Goal: Find specific page/section: Find specific page/section

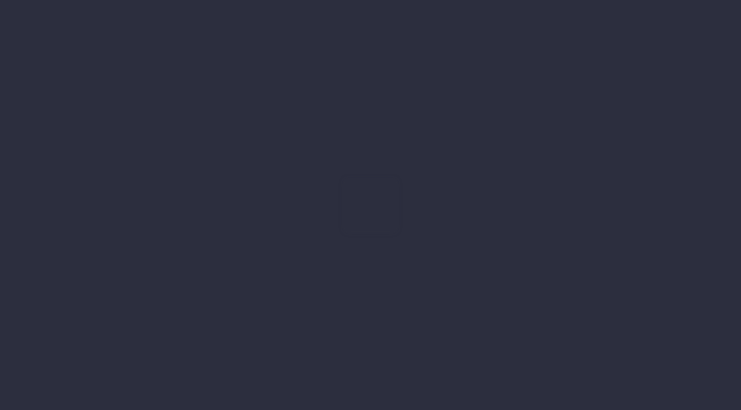
type input "[DATE]"
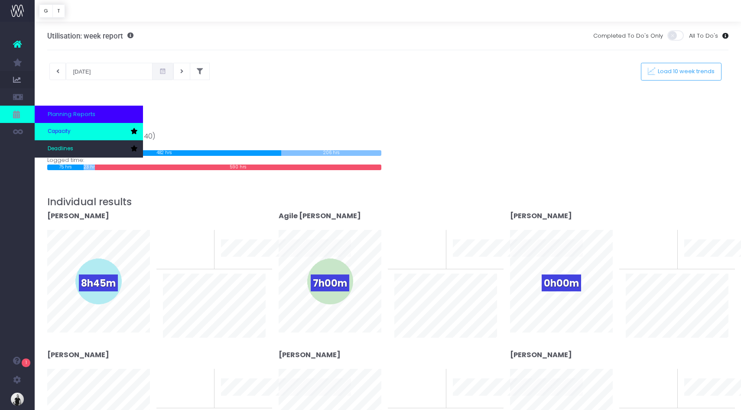
click at [68, 128] on span "Capacity" at bounding box center [59, 132] width 23 height 8
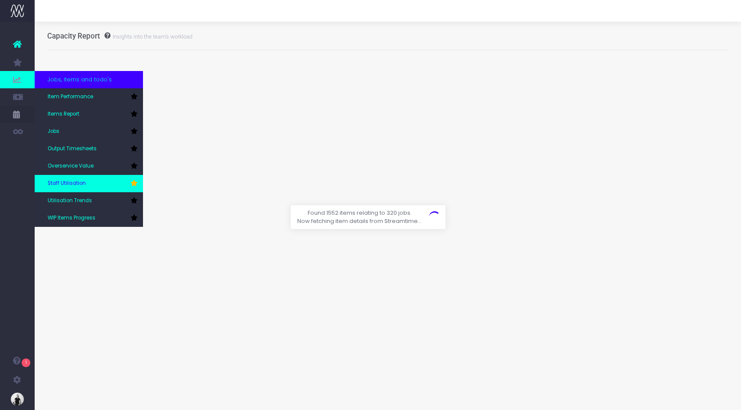
click at [82, 181] on span "Staff Utilisation" at bounding box center [67, 184] width 38 height 8
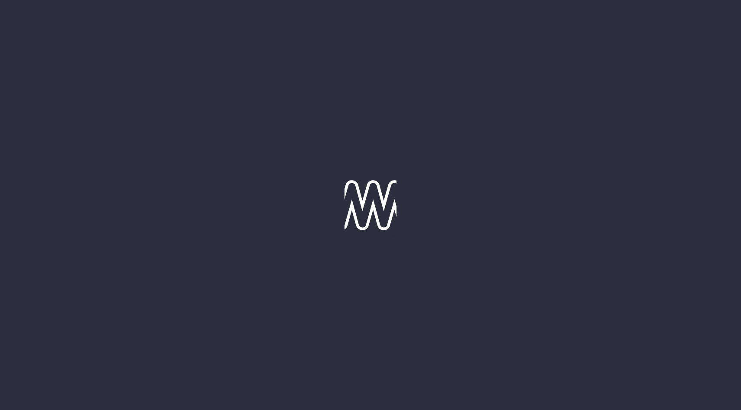
type input "[DATE]"
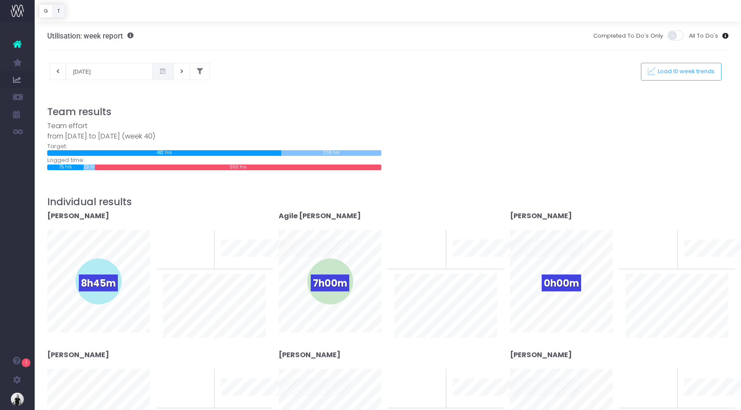
click at [57, 13] on button "T" at bounding box center [58, 10] width 13 height 13
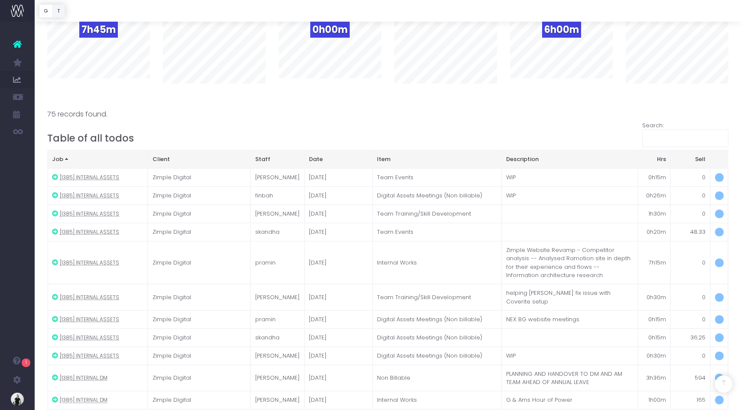
scroll to position [1044, 0]
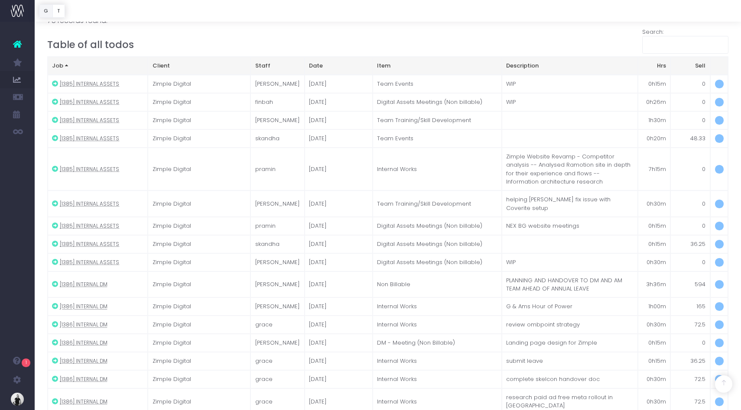
click at [47, 13] on button "G" at bounding box center [46, 10] width 14 height 13
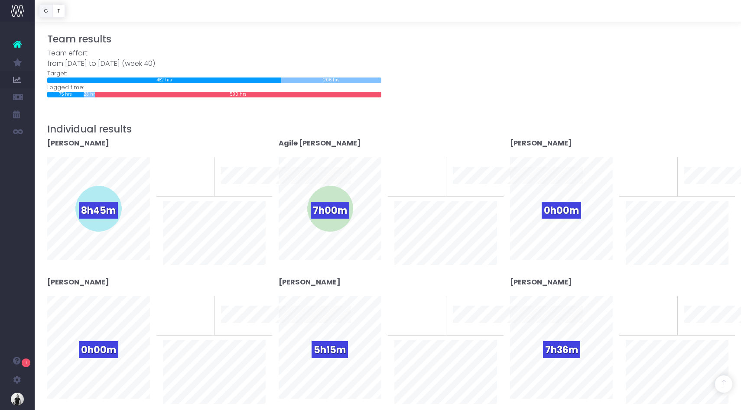
scroll to position [0, 0]
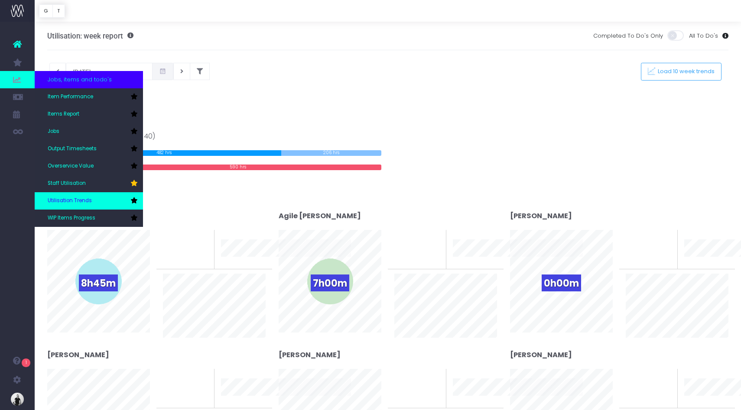
click at [98, 205] on link "Utilisation Trends" at bounding box center [89, 200] width 108 height 17
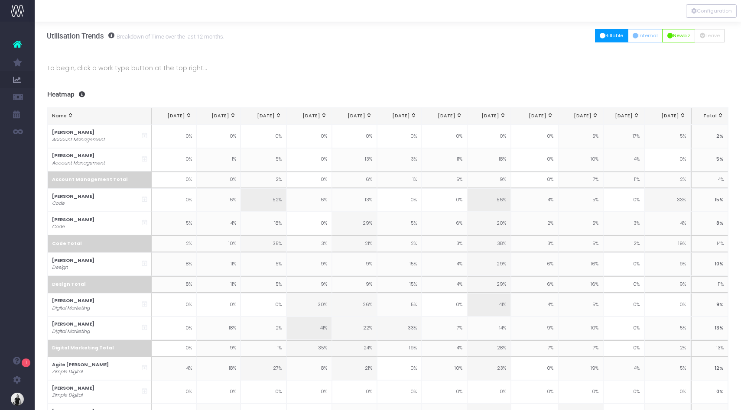
click at [611, 38] on button "Billable" at bounding box center [611, 35] width 33 height 13
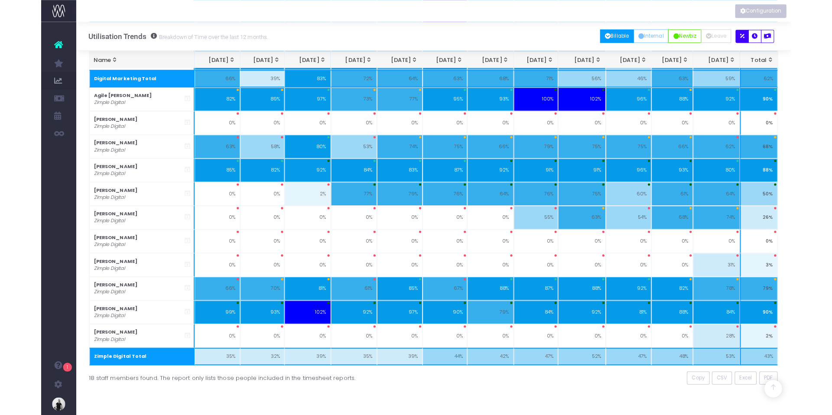
scroll to position [471, 0]
